Goal: Information Seeking & Learning: Learn about a topic

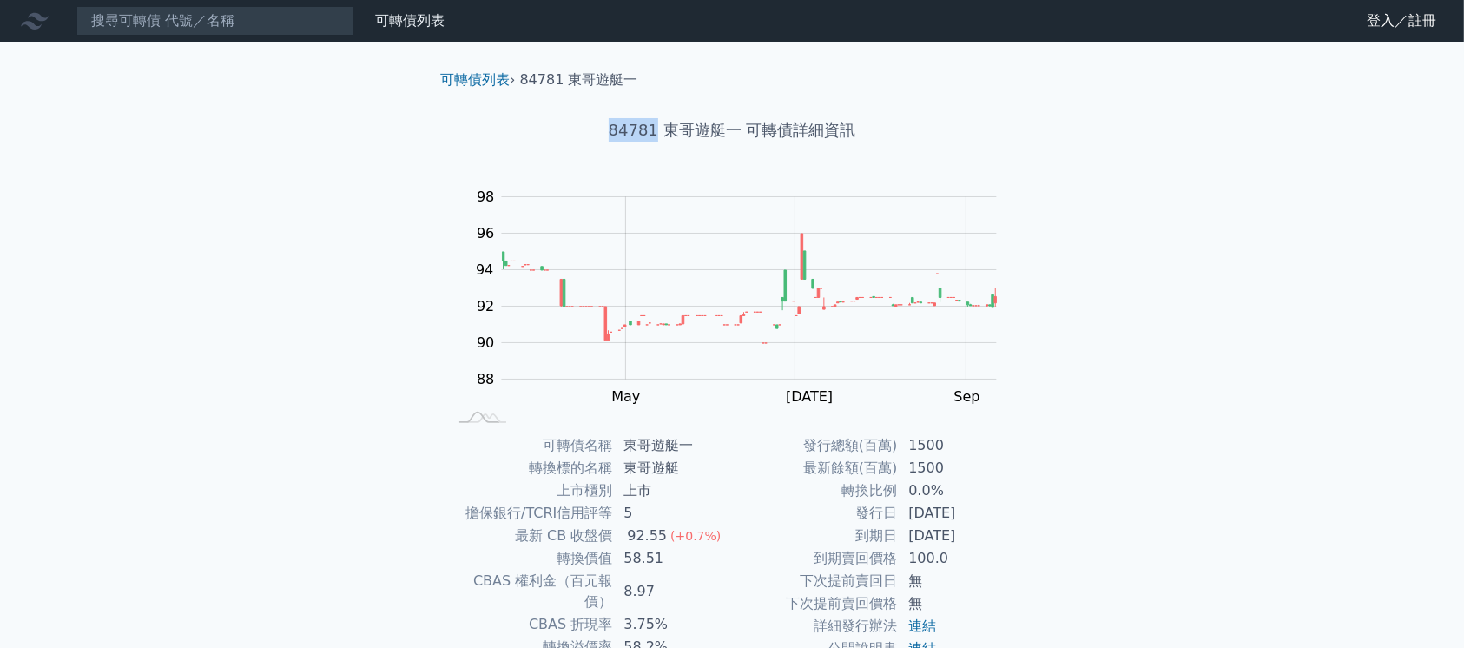
drag, startPoint x: 654, startPoint y: 126, endPoint x: 553, endPoint y: 127, distance: 100.7
click at [553, 127] on h1 "84781 東哥遊艇一 可轉債詳細資訊" at bounding box center [731, 130] width 611 height 24
copy h1 "84781"
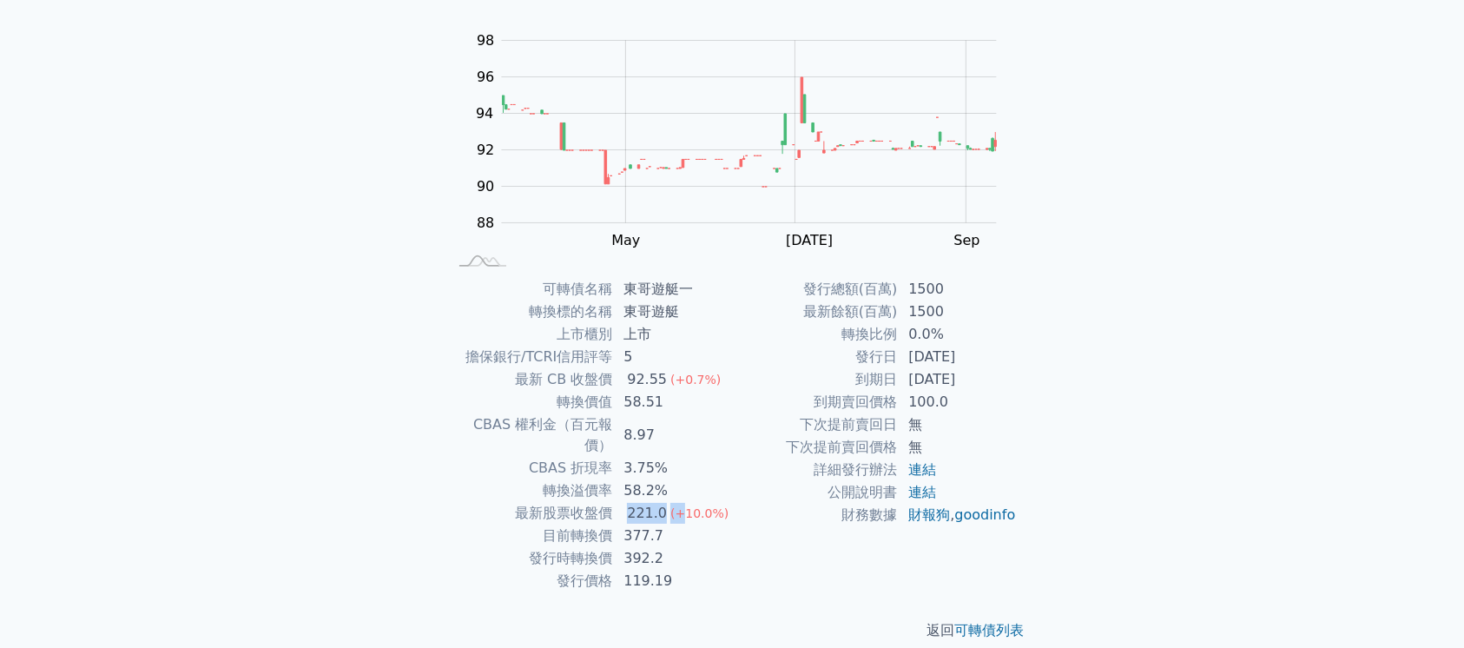
drag, startPoint x: 629, startPoint y: 490, endPoint x: 675, endPoint y: 497, distance: 46.5
click at [675, 502] on td "221.0 (+10.0%)" at bounding box center [672, 513] width 119 height 23
drag, startPoint x: 750, startPoint y: 538, endPoint x: 720, endPoint y: 532, distance: 31.0
click at [748, 526] on td "財務數據" at bounding box center [815, 514] width 166 height 23
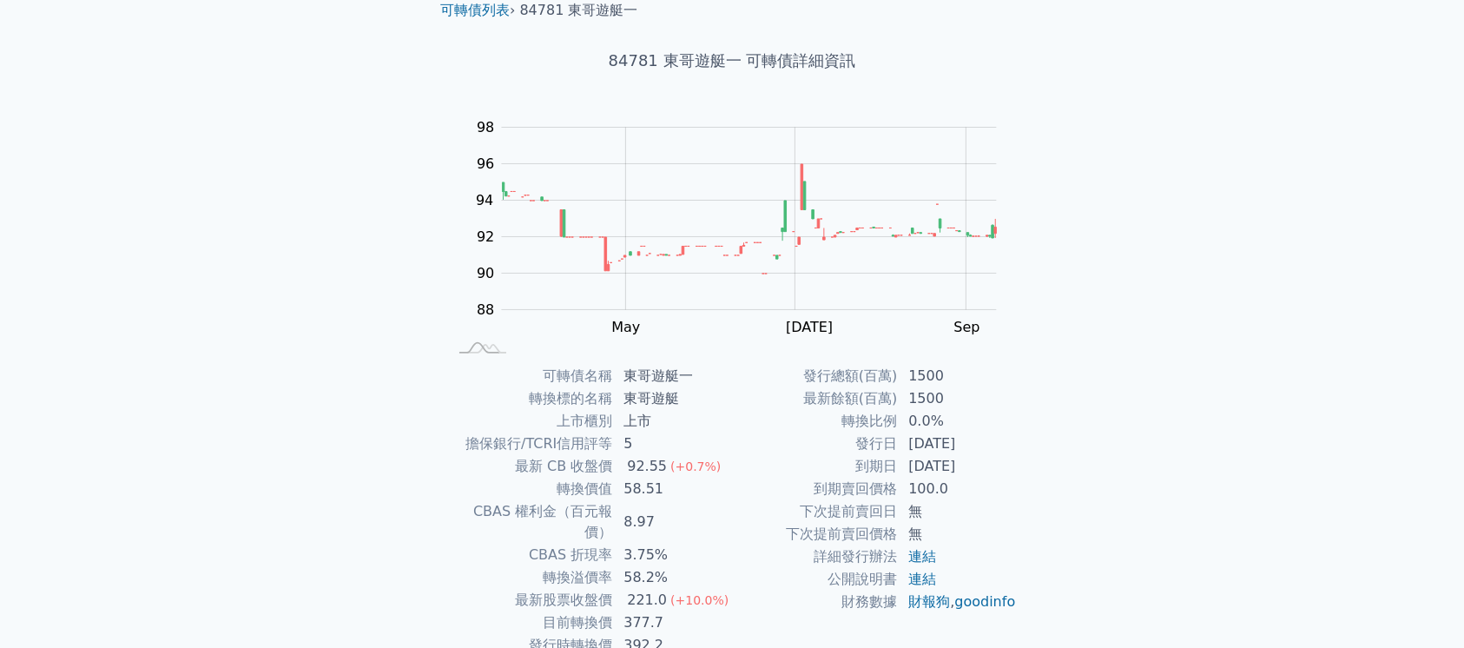
scroll to position [0, 0]
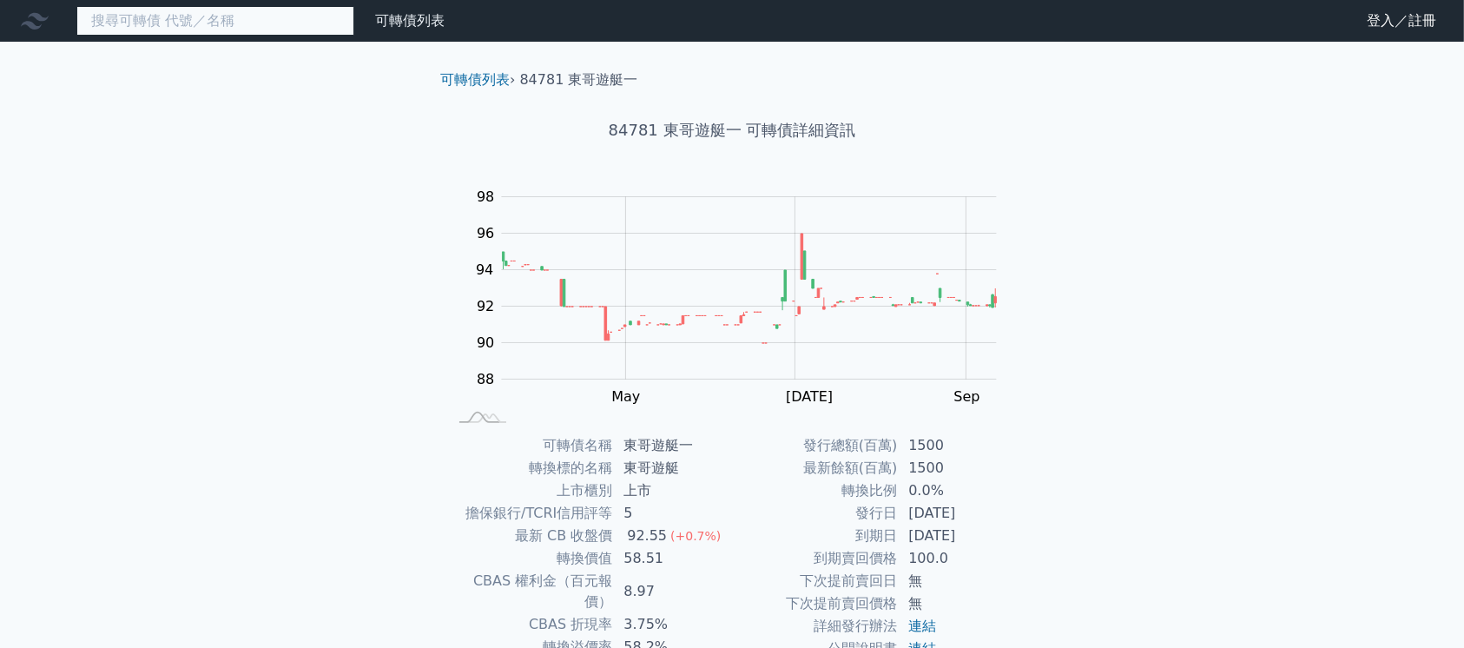
click at [227, 16] on input at bounding box center [215, 21] width 278 height 30
paste input "35181"
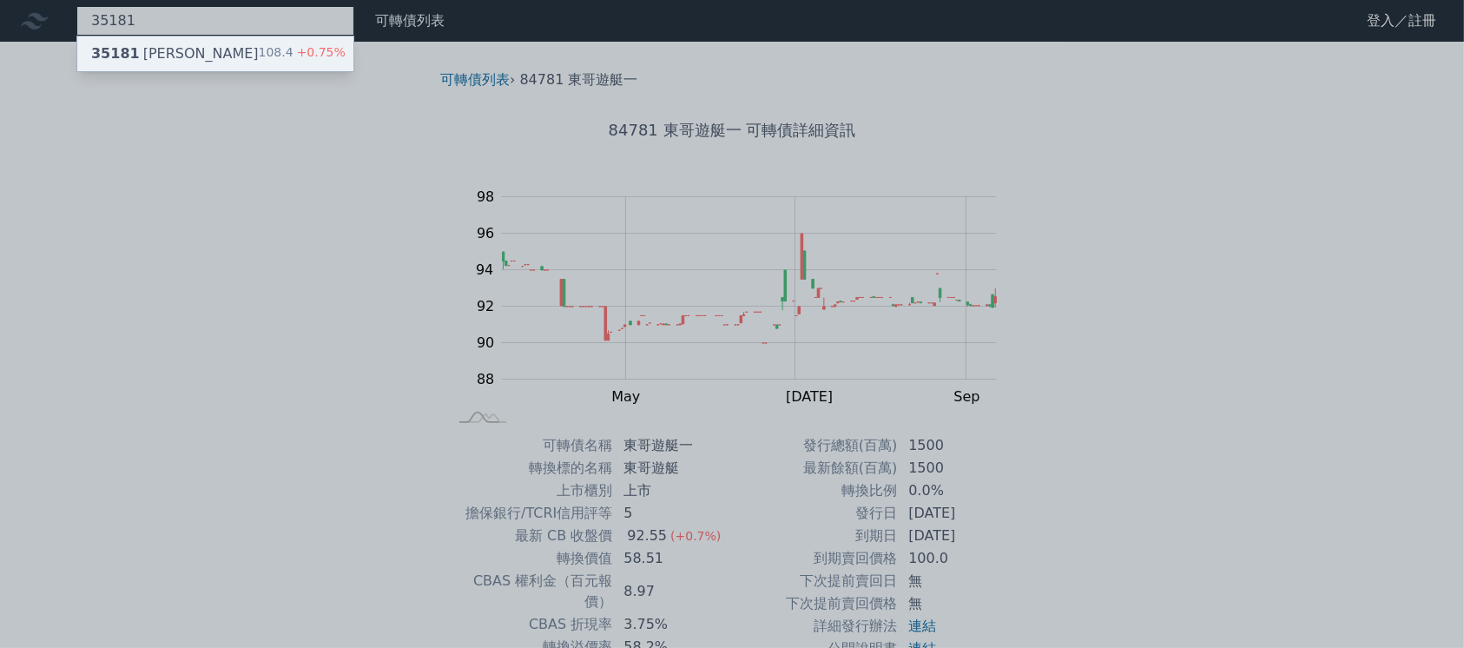
type input "35181"
click at [207, 52] on div "35181 柏騰一 108.4 +0.75%" at bounding box center [215, 53] width 276 height 35
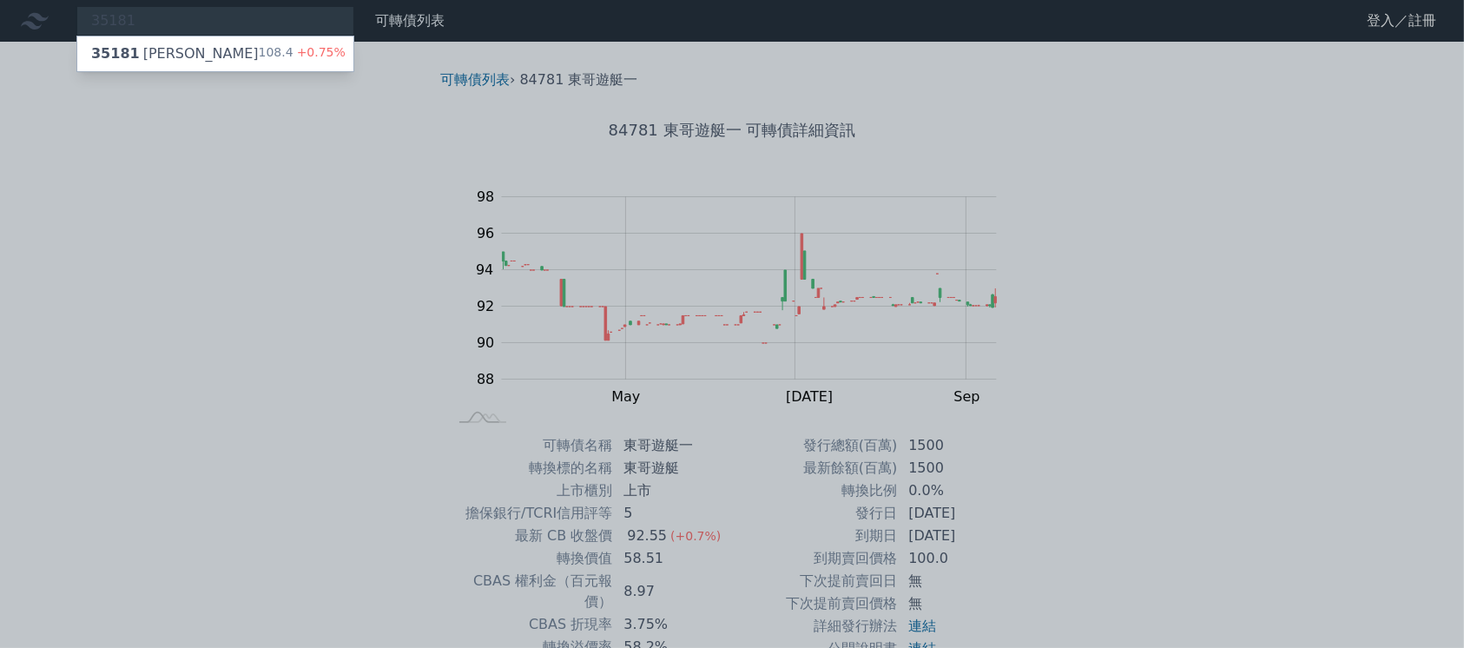
click at [1184, 322] on div at bounding box center [732, 324] width 1464 height 648
